Goal: Find specific page/section: Find specific page/section

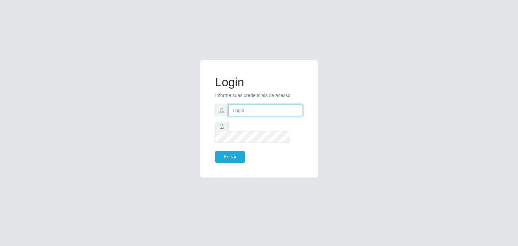
click at [256, 116] on input "text" at bounding box center [265, 111] width 75 height 12
type input "[EMAIL_ADDRESS][PERSON_NAME][DOMAIN_NAME]"
click at [234, 151] on button "Entrar" at bounding box center [230, 157] width 30 height 12
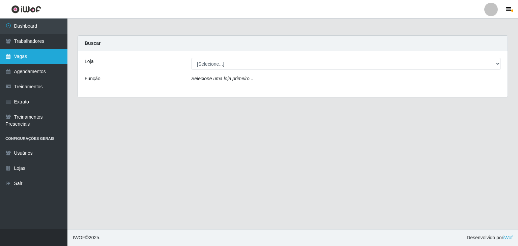
click at [23, 54] on link "Vagas" at bounding box center [33, 56] width 67 height 15
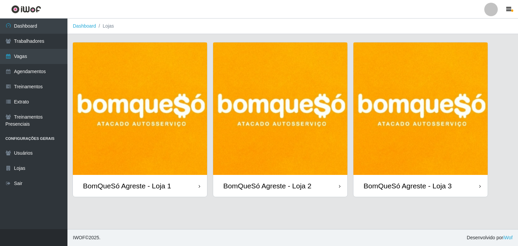
click at [125, 89] on img at bounding box center [140, 108] width 134 height 133
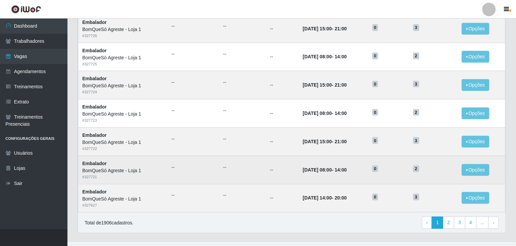
scroll to position [323, 0]
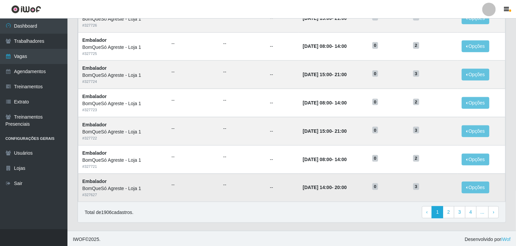
click at [266, 182] on td "--" at bounding box center [282, 188] width 33 height 28
click at [449, 213] on link "2" at bounding box center [448, 212] width 11 height 12
